Goal: Find specific page/section: Find specific page/section

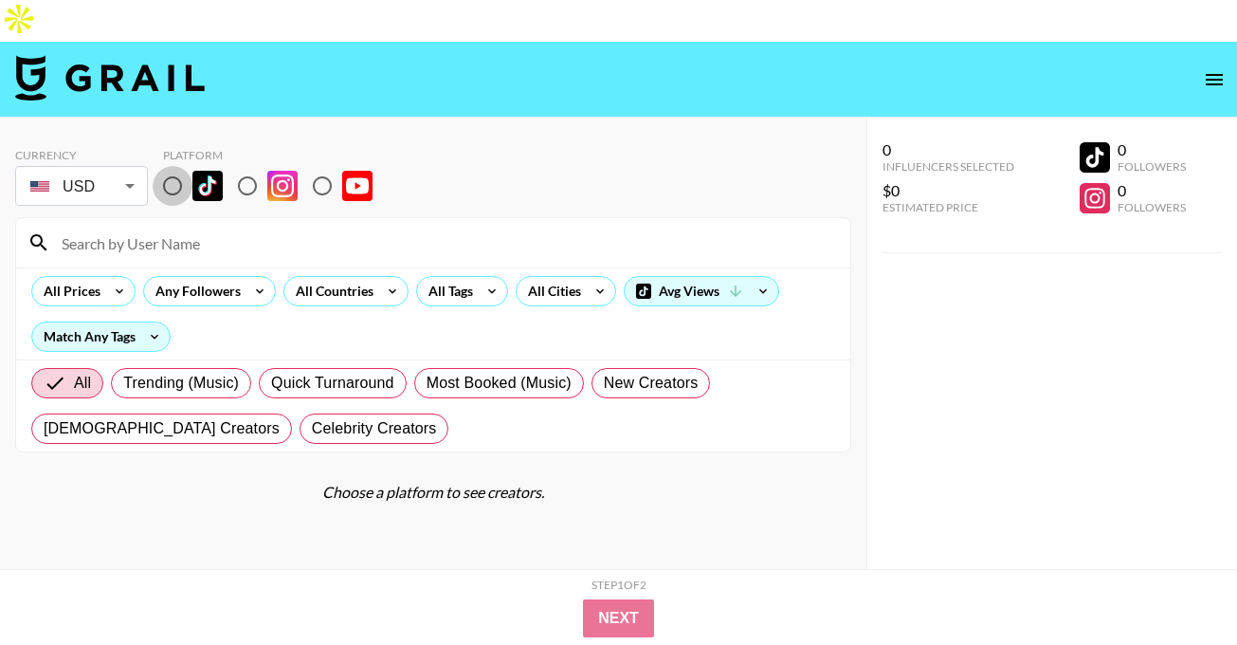
click at [174, 166] on input "radio" at bounding box center [173, 186] width 40 height 40
radio input "true"
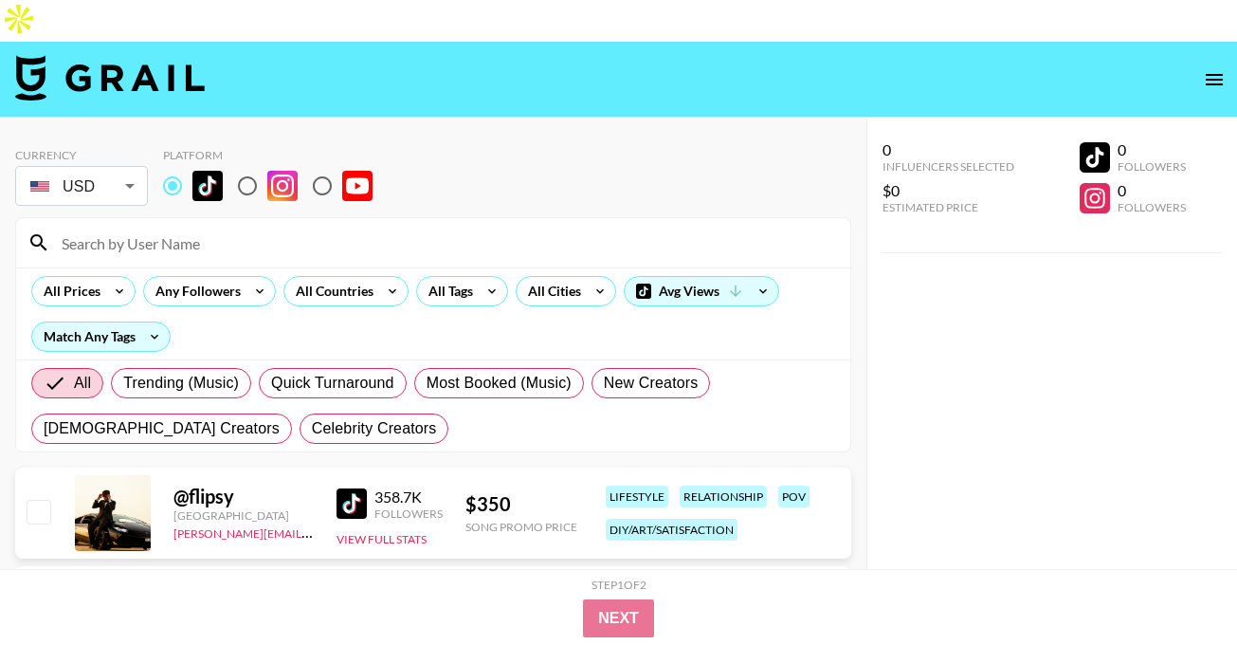
click at [185, 225] on div at bounding box center [433, 242] width 834 height 49
click at [185, 228] on input at bounding box center [444, 243] width 789 height 30
paste input "braddhorvat"
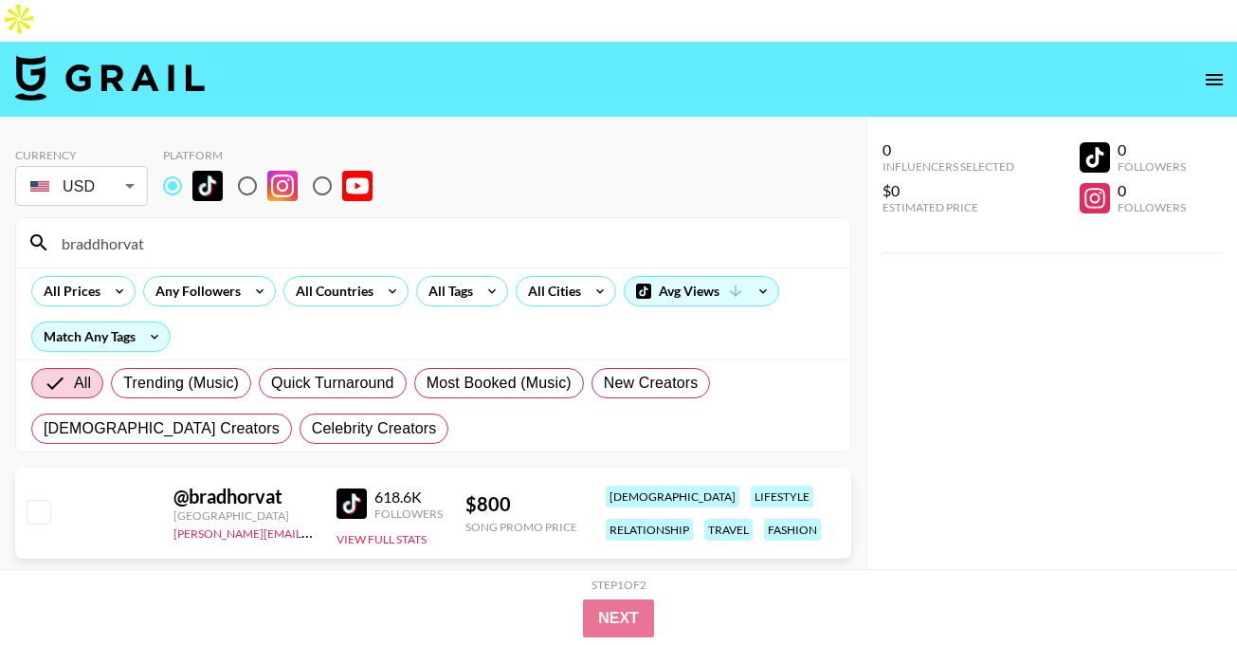
type input "braddhorvat"
click at [246, 166] on input "radio" at bounding box center [248, 186] width 40 height 40
radio input "true"
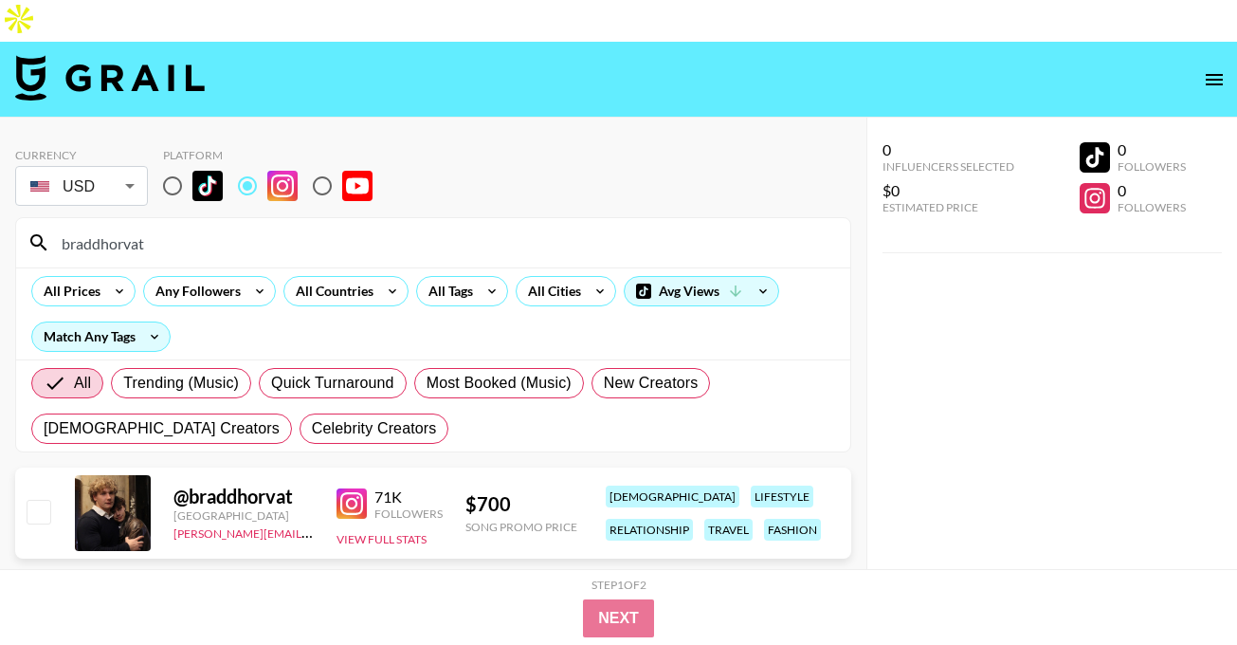
click at [355, 488] on img at bounding box center [352, 503] width 30 height 30
